Goal: Information Seeking & Learning: Understand process/instructions

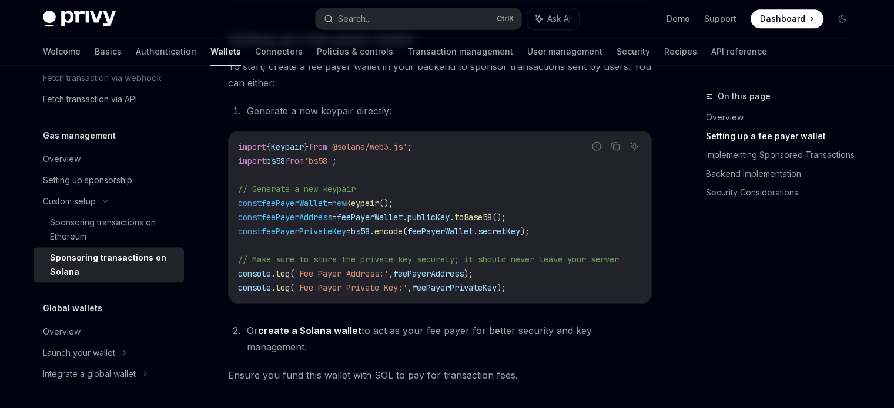
scroll to position [260, 0]
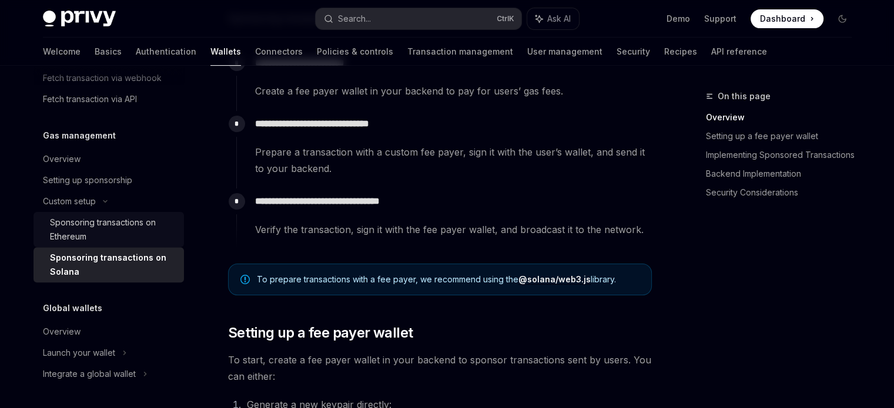
click at [146, 230] on div "Sponsoring transactions on Ethereum" at bounding box center [113, 230] width 127 height 28
type textarea "*"
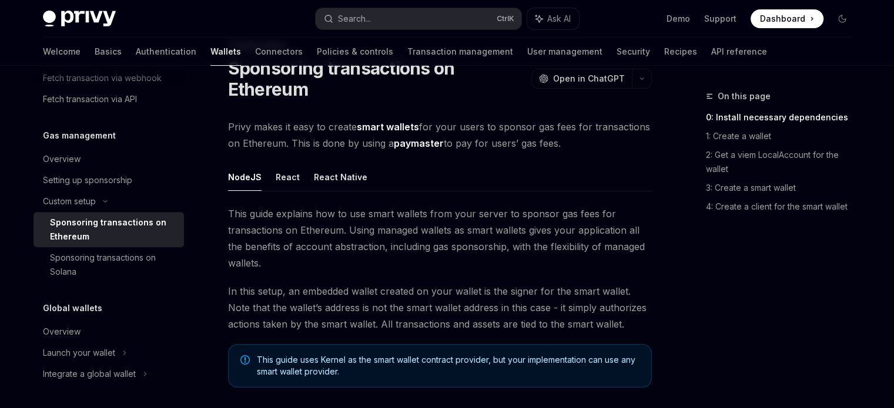
scroll to position [118, 0]
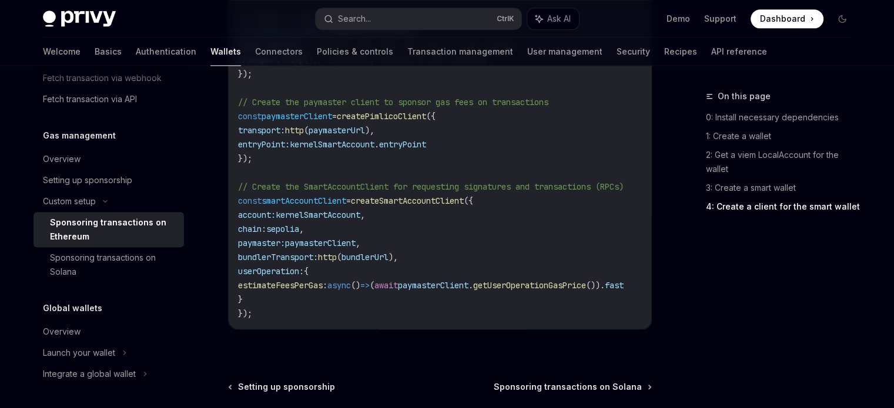
scroll to position [1452, 0]
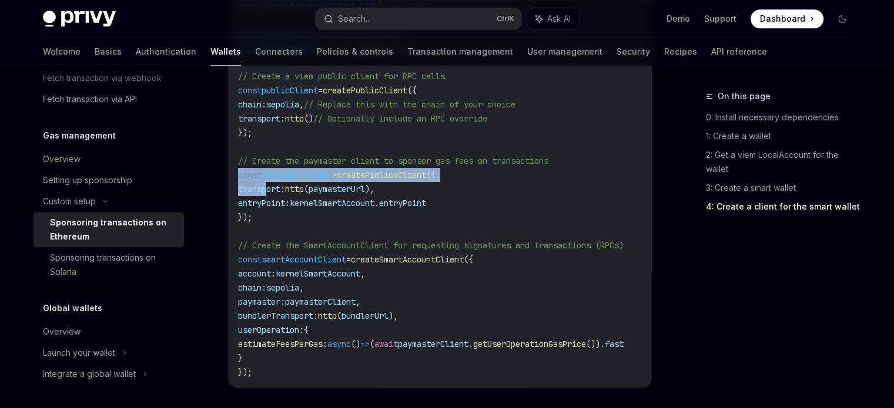
drag, startPoint x: 233, startPoint y: 167, endPoint x: 277, endPoint y: 185, distance: 46.9
click at [269, 185] on div "import { createSmartAccountClient , walletClientToCustomSigner } from 'permissi…" at bounding box center [440, 181] width 423 height 411
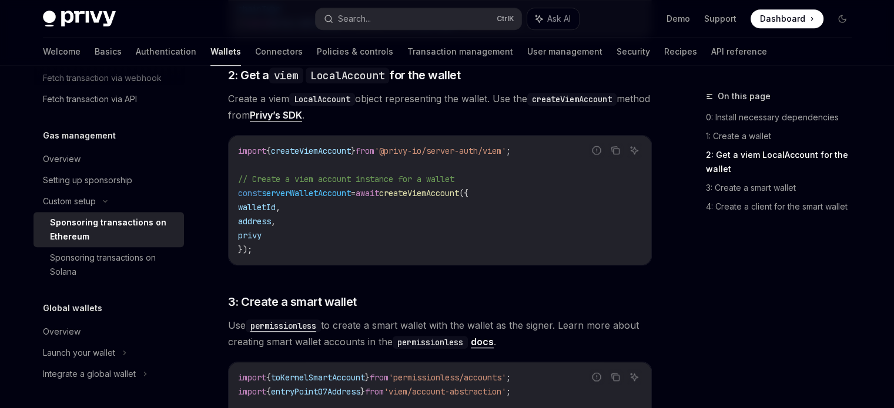
scroll to position [747, 0]
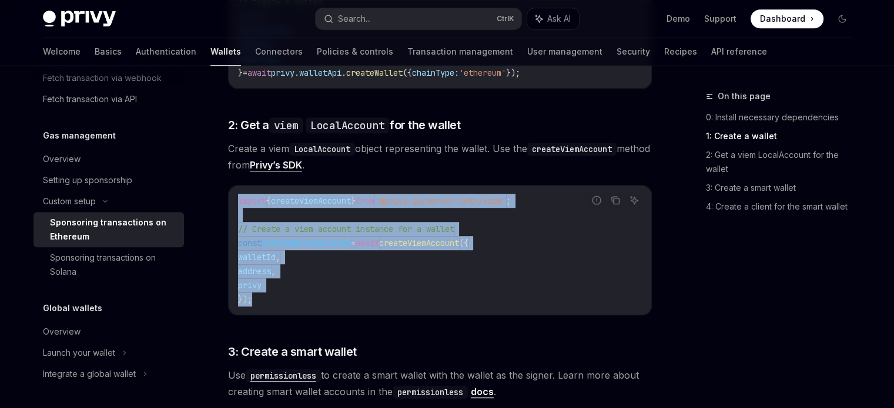
drag, startPoint x: 242, startPoint y: 214, endPoint x: 276, endPoint y: 299, distance: 90.5
click at [276, 299] on div "import { createViemAccount } from '@privy-io/server-auth/viem' ; // Create a vi…" at bounding box center [440, 250] width 423 height 129
click at [327, 210] on code "import { createViemAccount } from '@privy-io/server-auth/viem' ; // Create a vi…" at bounding box center [440, 250] width 404 height 113
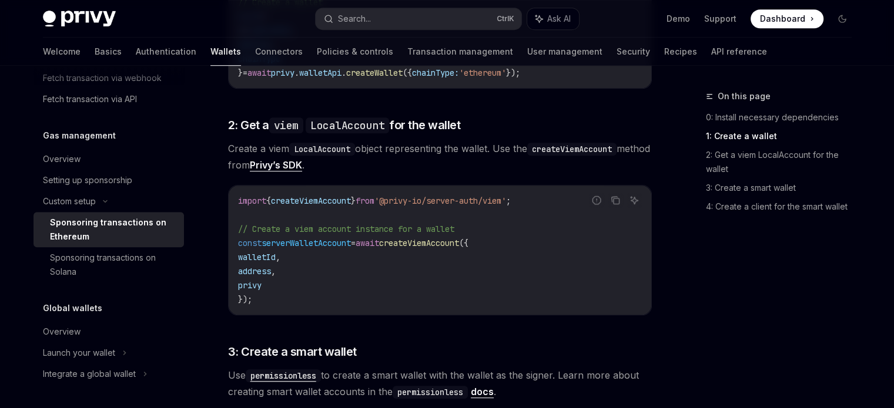
click at [331, 207] on code "import { createViemAccount } from '@privy-io/server-auth/viem' ; // Create a vi…" at bounding box center [440, 250] width 404 height 113
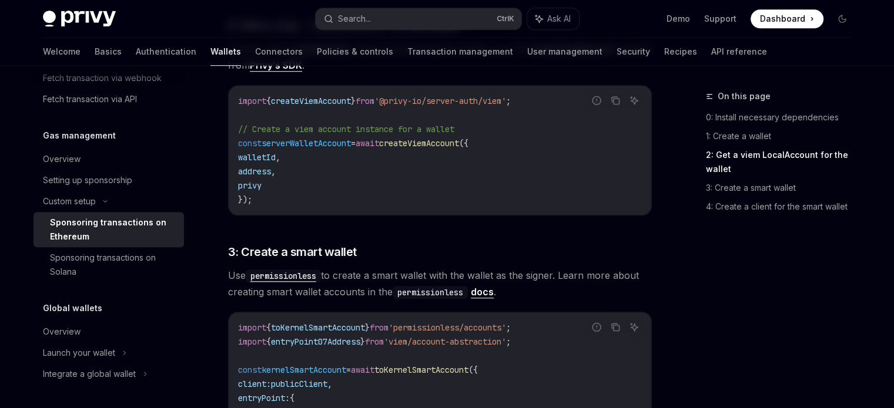
scroll to position [906, 0]
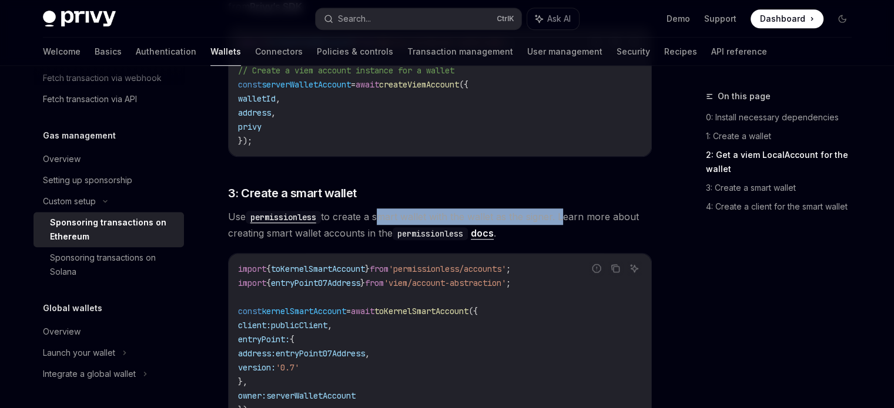
drag, startPoint x: 379, startPoint y: 216, endPoint x: 564, endPoint y: 216, distance: 185.1
click at [564, 216] on span "Use permissionless to create a smart wallet with the wallet as the signer. Lear…" at bounding box center [440, 225] width 424 height 33
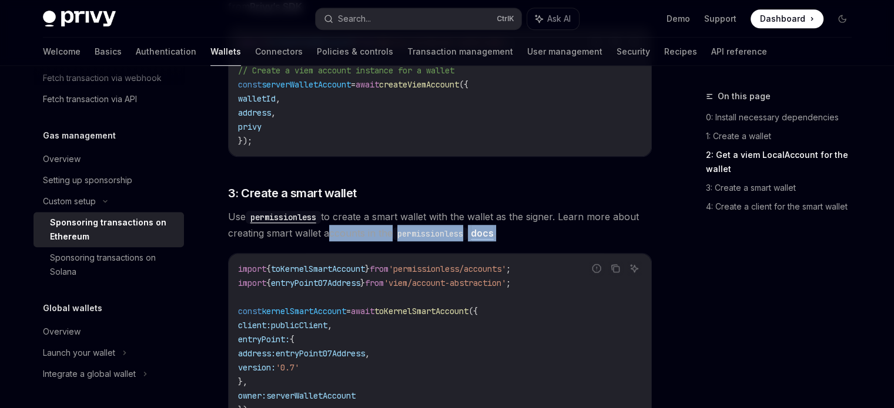
drag, startPoint x: 324, startPoint y: 233, endPoint x: 517, endPoint y: 226, distance: 193.5
click at [517, 226] on span "Use permissionless to create a smart wallet with the wallet as the signer. Lear…" at bounding box center [440, 225] width 424 height 33
click at [491, 232] on link "docs" at bounding box center [482, 233] width 23 height 12
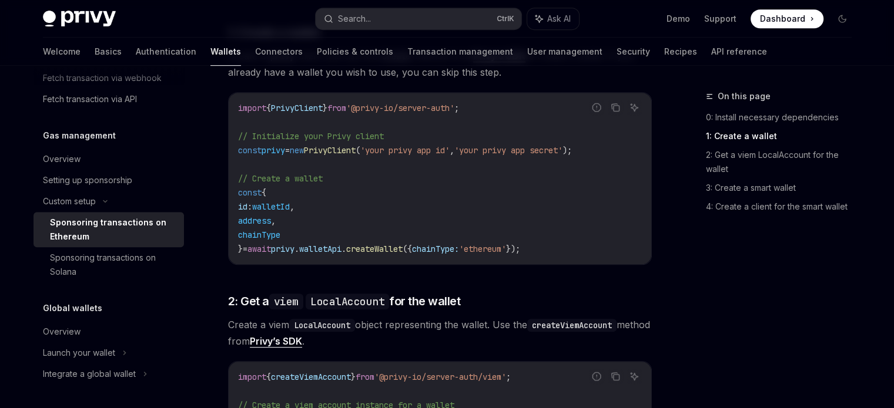
scroll to position [688, 0]
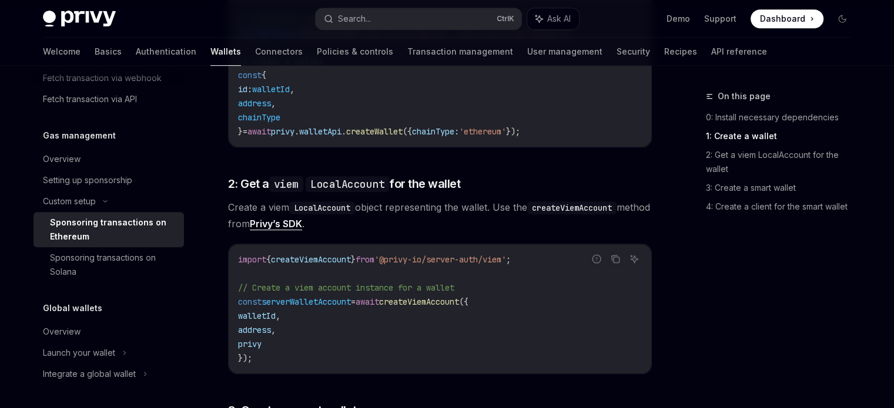
click at [445, 297] on span "createViemAccount" at bounding box center [419, 302] width 80 height 11
copy span "createViemAccount"
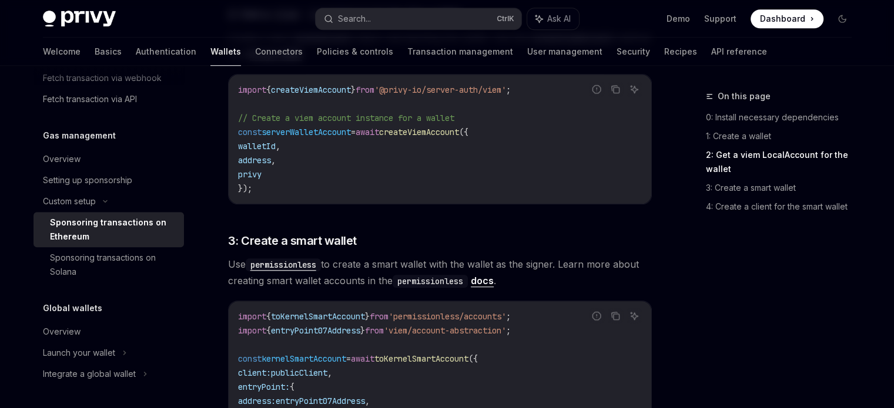
scroll to position [747, 0]
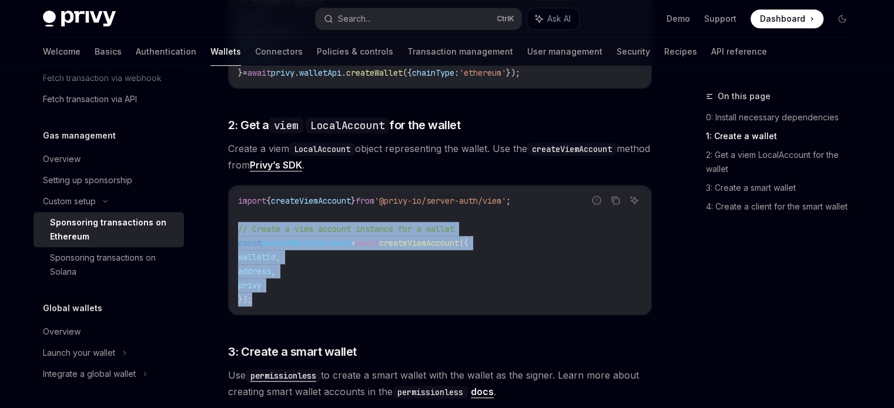
drag, startPoint x: 256, startPoint y: 299, endPoint x: 229, endPoint y: 226, distance: 77.7
click at [229, 226] on div "import { createViemAccount } from '@privy-io/server-auth/viem' ; // Create a vi…" at bounding box center [440, 250] width 423 height 129
copy code "// Create a viem account instance for a wallet const serverWalletAccount = awai…"
click at [404, 256] on code "import { createViemAccount } from '@privy-io/server-auth/viem' ; // Create a vi…" at bounding box center [440, 250] width 404 height 113
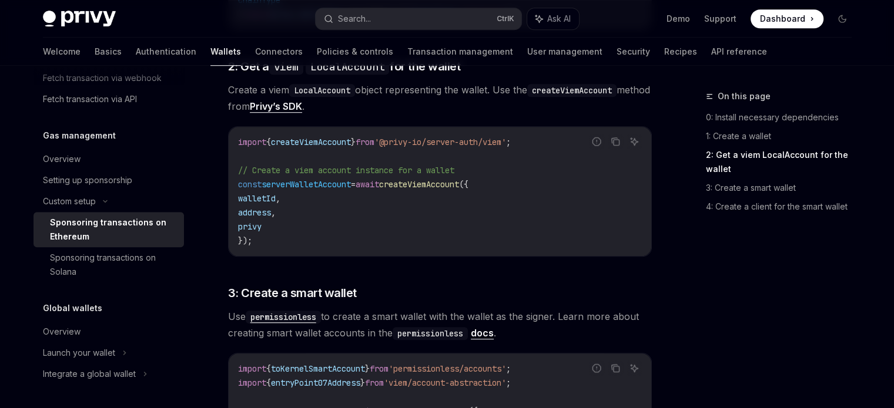
scroll to position [864, 0]
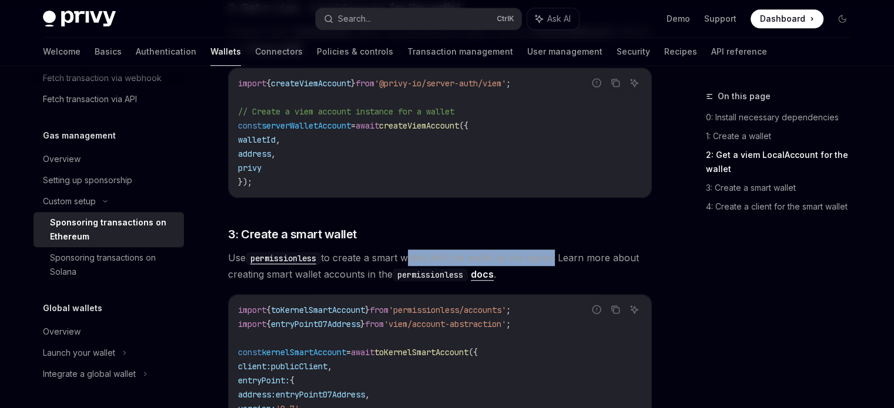
drag, startPoint x: 407, startPoint y: 254, endPoint x: 559, endPoint y: 251, distance: 152.2
click at [559, 251] on span "Use permissionless to create a smart wallet with the wallet as the signer. Lear…" at bounding box center [440, 266] width 424 height 33
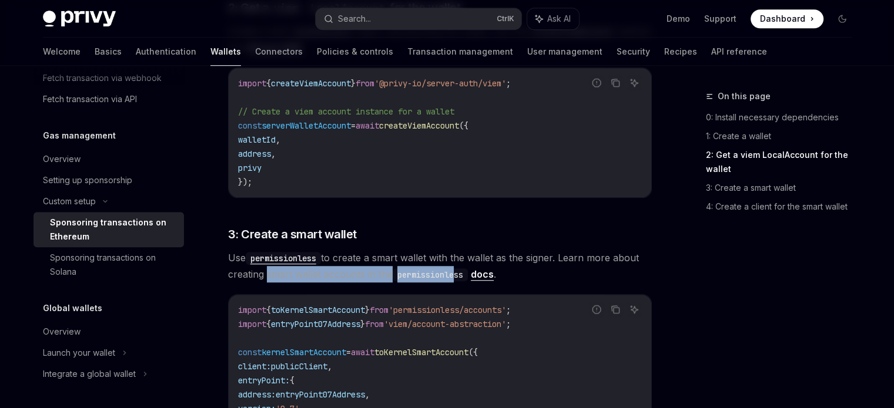
drag, startPoint x: 263, startPoint y: 279, endPoint x: 456, endPoint y: 269, distance: 193.0
click at [456, 269] on span "Use permissionless to create a smart wallet with the wallet as the signer. Lear…" at bounding box center [440, 266] width 424 height 33
click at [526, 274] on span "Use permissionless to create a smart wallet with the wallet as the signer. Lear…" at bounding box center [440, 266] width 424 height 33
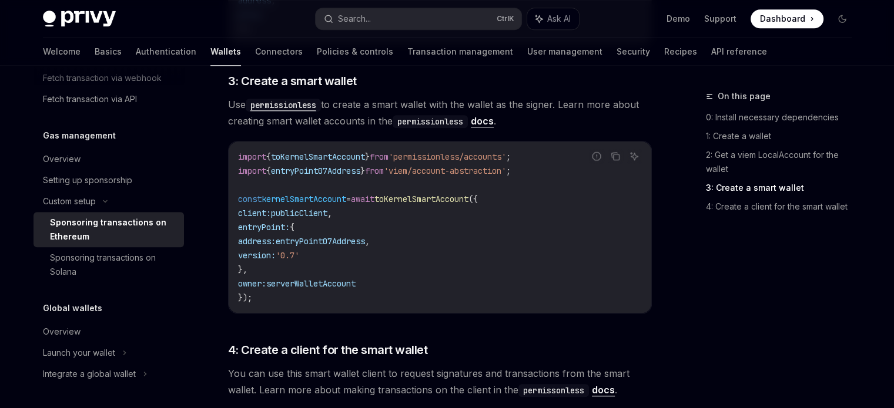
scroll to position [1018, 0]
click at [458, 196] on span "toKernelSmartAccount" at bounding box center [421, 198] width 94 height 11
copy span "toKernelSmartAccount"
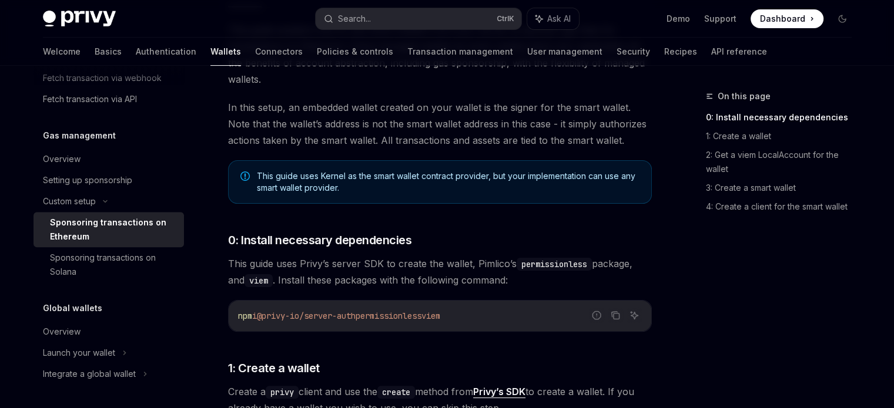
scroll to position [0, 0]
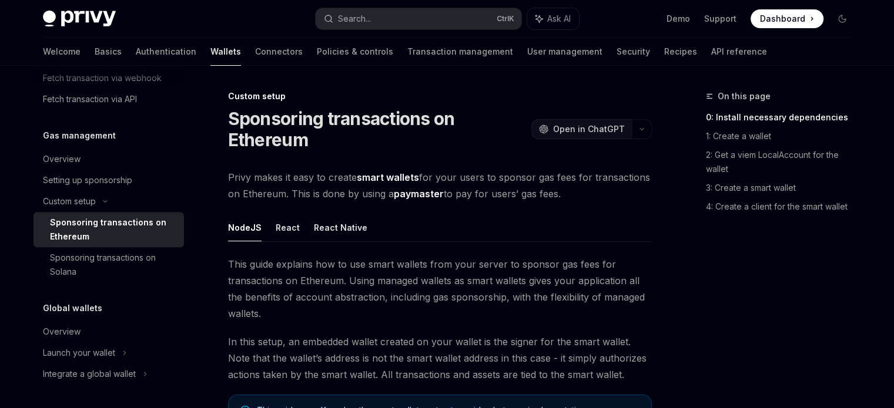
click at [616, 124] on span "Open in ChatGPT" at bounding box center [589, 129] width 72 height 12
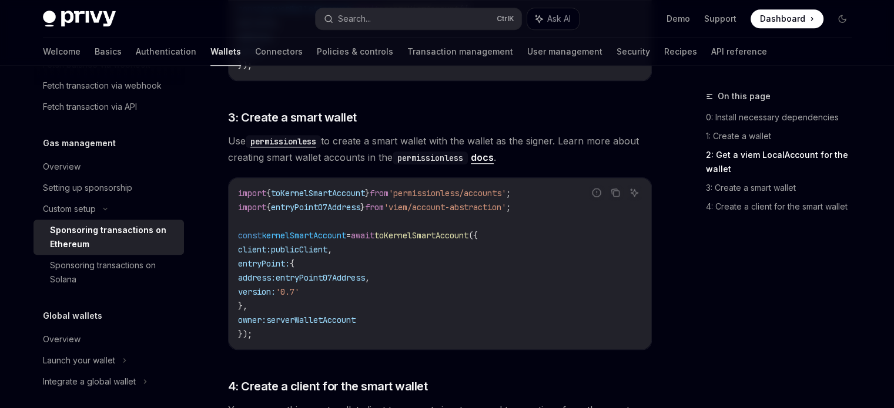
scroll to position [987, 0]
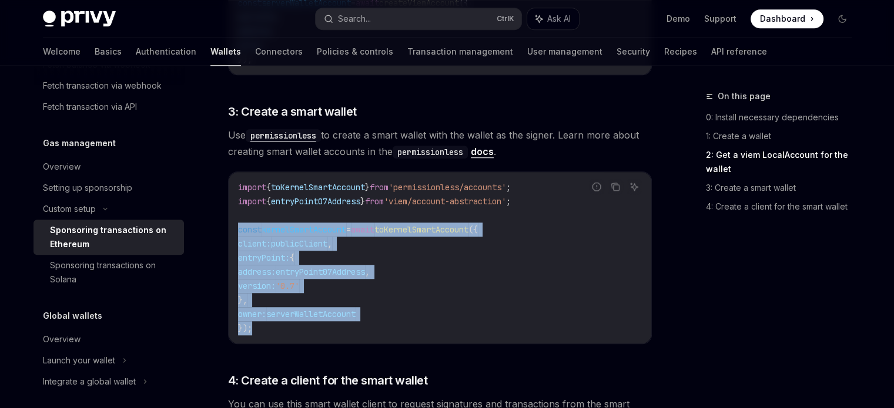
drag, startPoint x: 267, startPoint y: 329, endPoint x: 230, endPoint y: 234, distance: 101.9
click at [230, 234] on div "import { toKernelSmartAccount } from 'permissionless/accounts' ; import { entry…" at bounding box center [440, 258] width 423 height 172
copy code "const kernelSmartAccount = await toKernelSmartAccount ({ client: publicClient ,…"
click at [368, 239] on code "import { toKernelSmartAccount } from 'permissionless/accounts' ; import { entry…" at bounding box center [440, 257] width 404 height 155
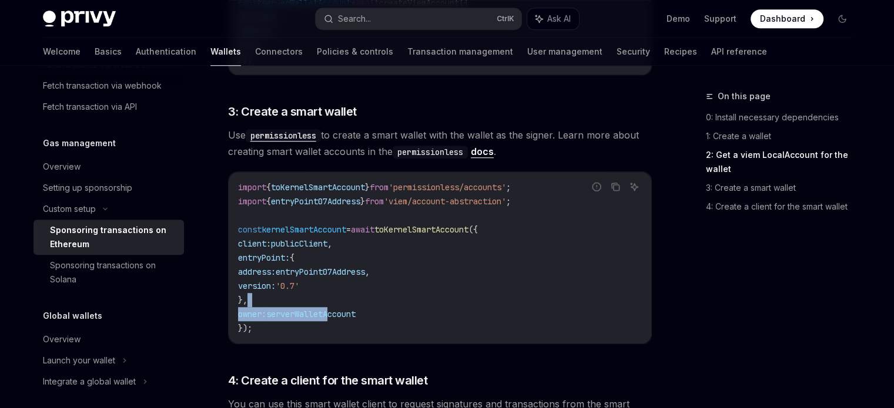
drag, startPoint x: 347, startPoint y: 305, endPoint x: 343, endPoint y: 313, distance: 9.5
click at [343, 313] on code "import { toKernelSmartAccount } from 'permissionless/accounts' ; import { entry…" at bounding box center [440, 257] width 404 height 155
click at [343, 313] on span "serverWalletAccount" at bounding box center [310, 314] width 89 height 11
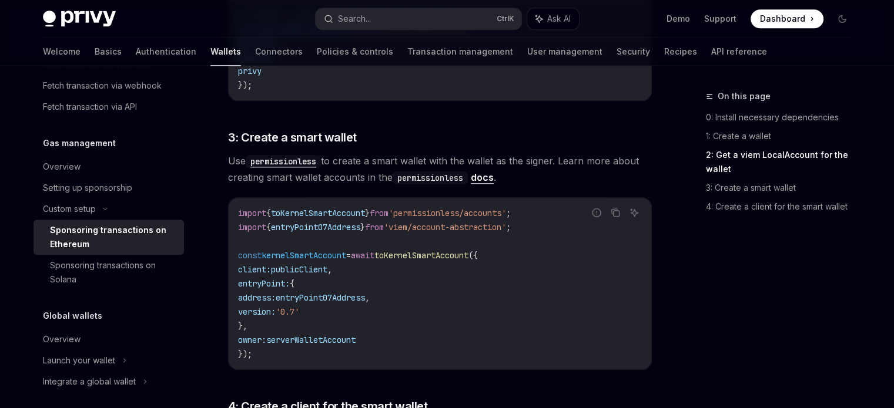
scroll to position [961, 0]
click at [260, 354] on code "import { toKernelSmartAccount } from 'permissionless/accounts' ; import { entry…" at bounding box center [440, 283] width 404 height 155
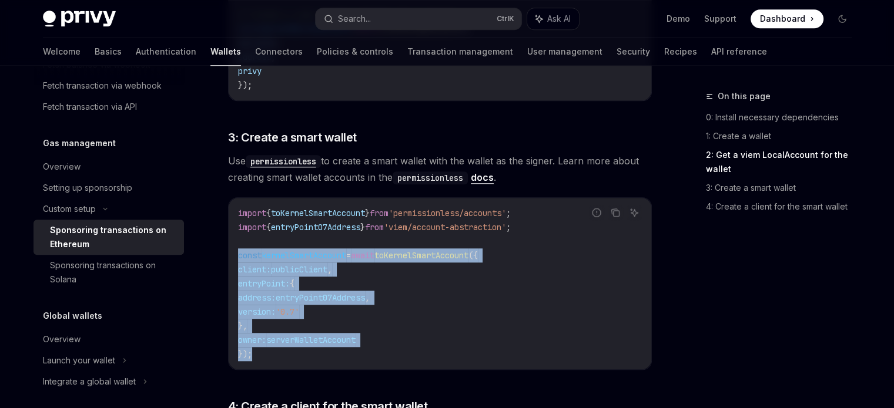
drag, startPoint x: 260, startPoint y: 354, endPoint x: 226, endPoint y: 254, distance: 105.6
click at [226, 254] on div "Custom setup Sponsoring transactions on Ethereum OpenAI Open in ChatGPT OpenAI …" at bounding box center [329, 100] width 649 height 1945
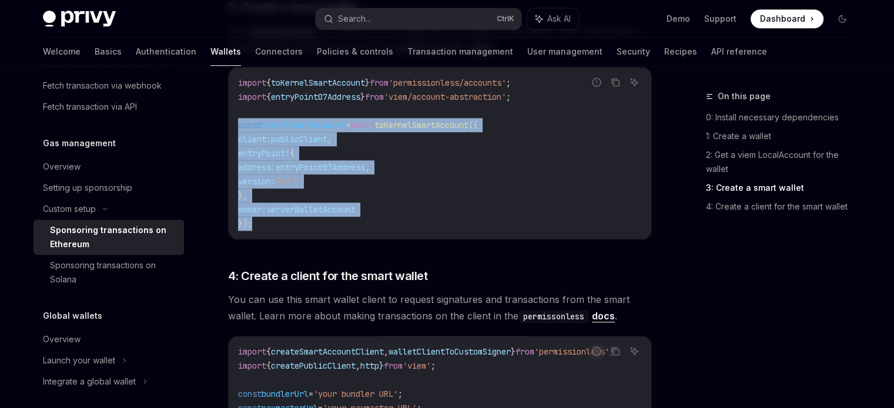
click at [431, 187] on code "import { toKernelSmartAccount } from 'permissionless/accounts' ; import { entry…" at bounding box center [440, 153] width 404 height 155
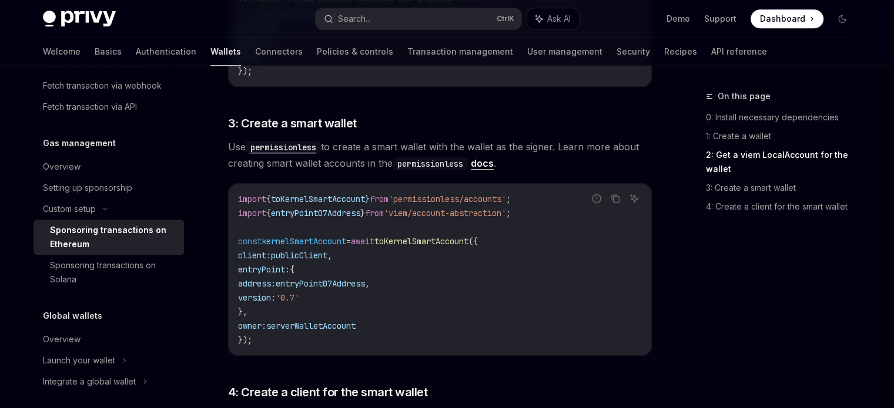
scroll to position [973, 0]
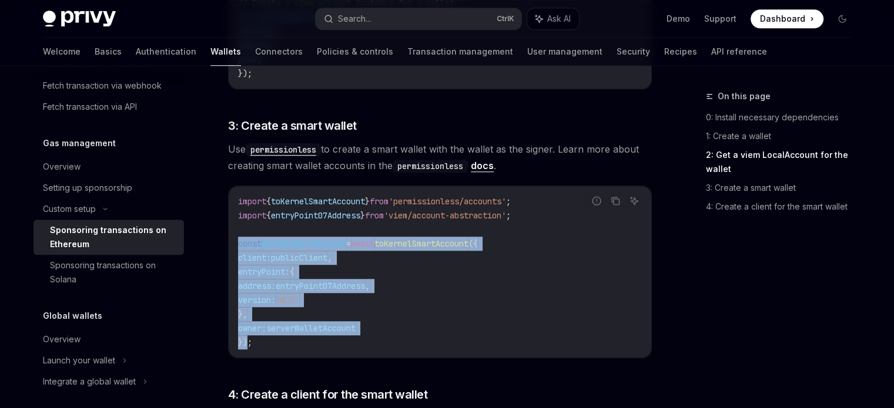
drag, startPoint x: 249, startPoint y: 344, endPoint x: 233, endPoint y: 235, distance: 110.5
click at [233, 235] on div "import { toKernelSmartAccount } from 'permissionless/accounts' ; import { entry…" at bounding box center [440, 272] width 423 height 172
copy code "const kernelSmartAccount = await toKernelSmartAccount ({ client: publicClient ,…"
click at [325, 276] on code "import { toKernelSmartAccount } from 'permissionless/accounts' ; import { entry…" at bounding box center [440, 272] width 404 height 155
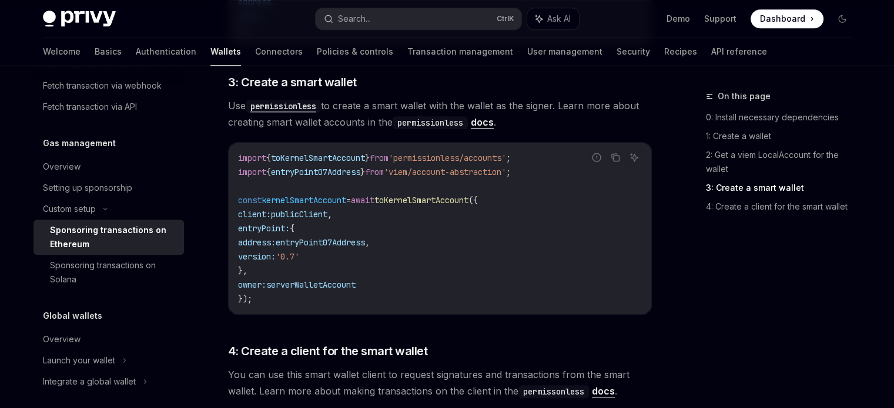
scroll to position [1017, 0]
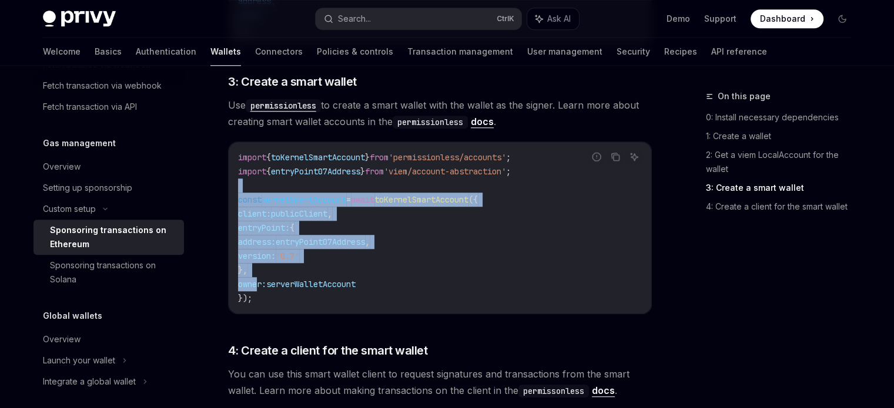
drag, startPoint x: 259, startPoint y: 289, endPoint x: 232, endPoint y: 187, distance: 104.5
click at [232, 187] on div "import { toKernelSmartAccount } from 'permissionless/accounts' ; import { entry…" at bounding box center [440, 228] width 423 height 172
drag, startPoint x: 259, startPoint y: 300, endPoint x: 236, endPoint y: 197, distance: 106.1
click at [236, 197] on div "import { toKernelSmartAccount } from 'permissionless/accounts' ; import { entry…" at bounding box center [440, 228] width 423 height 172
copy code "const kernelSmartAccount = await toKernelSmartAccount ({ client: publicClient ,…"
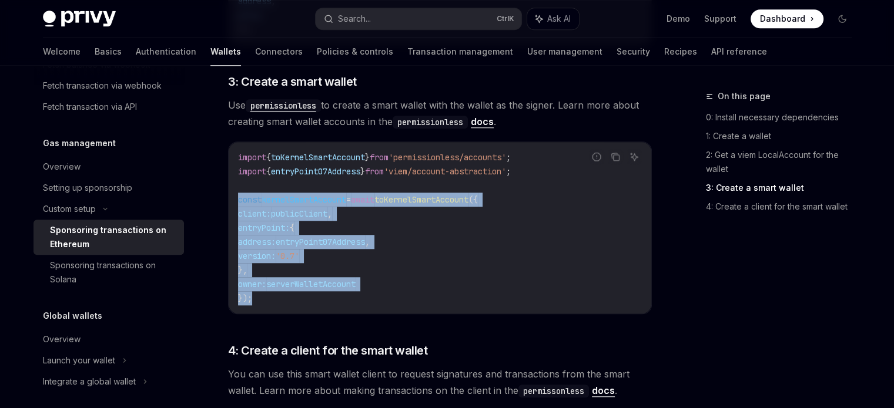
click at [392, 249] on code "import { toKernelSmartAccount } from 'permissionless/accounts' ; import { entry…" at bounding box center [440, 227] width 404 height 155
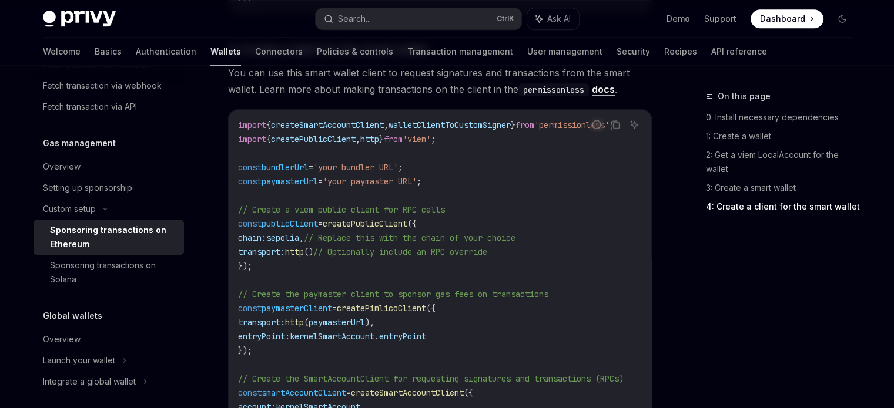
scroll to position [1330, 0]
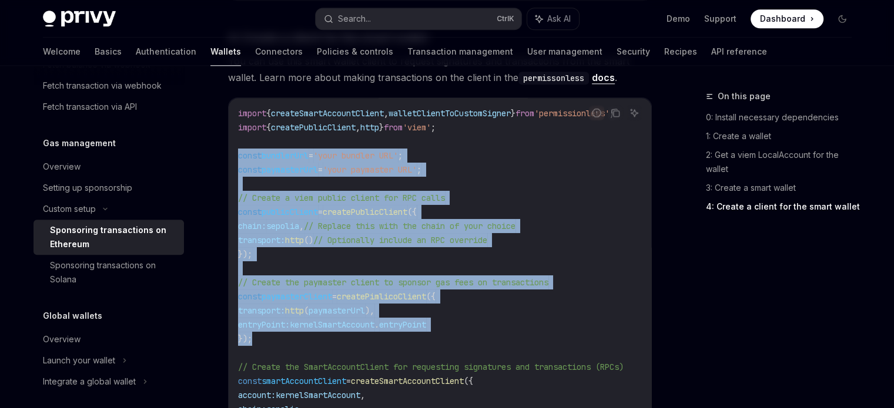
drag, startPoint x: 262, startPoint y: 336, endPoint x: 235, endPoint y: 157, distance: 180.6
click at [235, 157] on div "import { createSmartAccountClient , walletClientToCustomSigner } from 'permissi…" at bounding box center [440, 303] width 423 height 411
copy code "const bundlerUrl = 'your bundler URL' ; const paymasterUrl = 'your paymaster UR…"
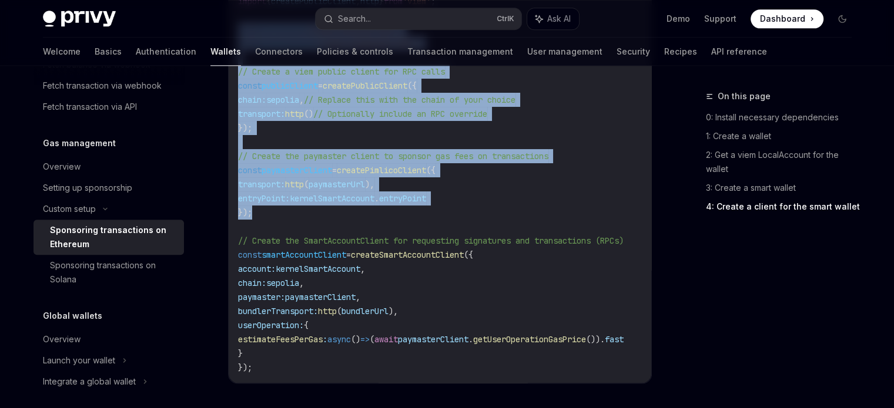
scroll to position [1457, 0]
click at [420, 195] on span "entryPoint" at bounding box center [402, 198] width 47 height 11
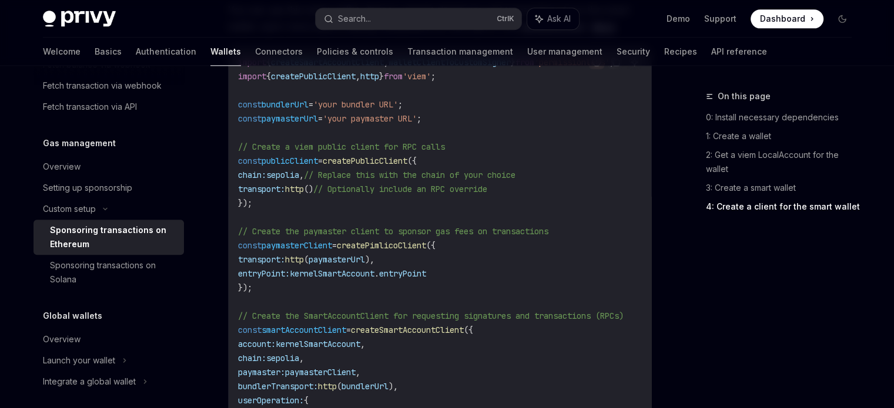
scroll to position [1381, 0]
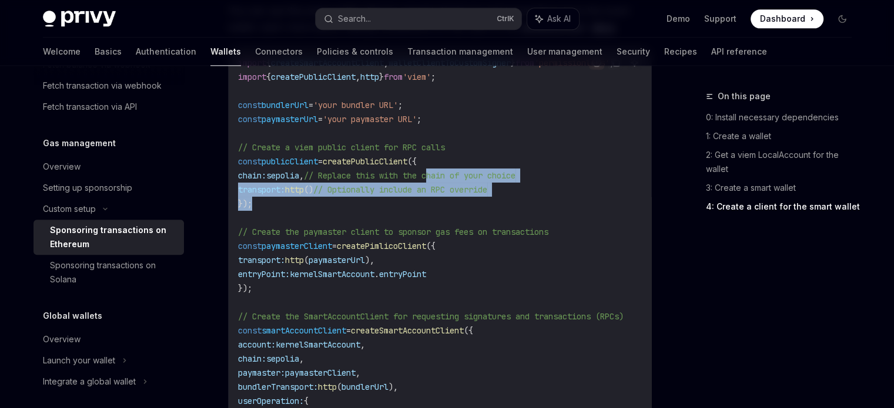
drag, startPoint x: 453, startPoint y: 180, endPoint x: 451, endPoint y: 209, distance: 28.8
click at [451, 209] on code "import { createSmartAccountClient , walletClientToCustomSigner } from 'permissi…" at bounding box center [445, 253] width 414 height 395
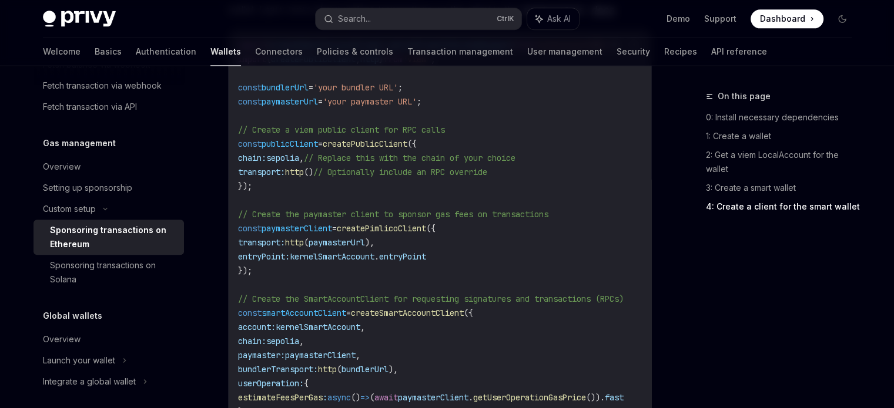
scroll to position [1391, 0]
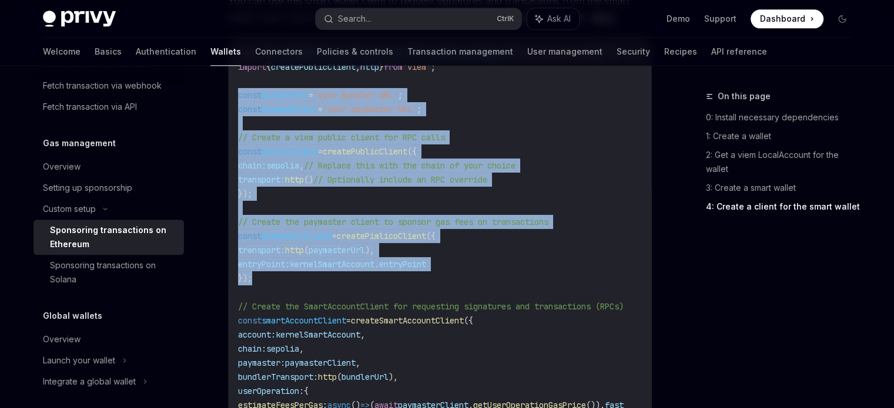
drag, startPoint x: 275, startPoint y: 280, endPoint x: 214, endPoint y: 93, distance: 195.9
copy code "const bundlerUrl = 'your bundler URL' ; const paymasterUrl = 'your paymaster UR…"
click at [435, 231] on span "({" at bounding box center [430, 236] width 9 height 11
